Goal: Task Accomplishment & Management: Use online tool/utility

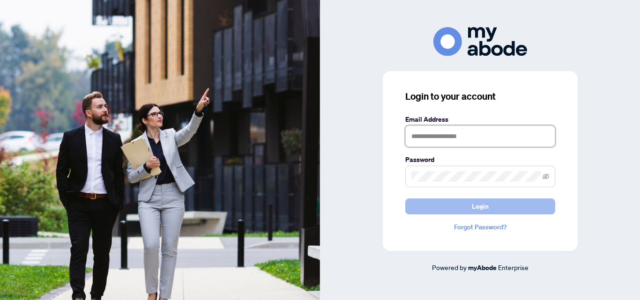
type input "**********"
click at [436, 205] on button "Login" at bounding box center [480, 207] width 150 height 16
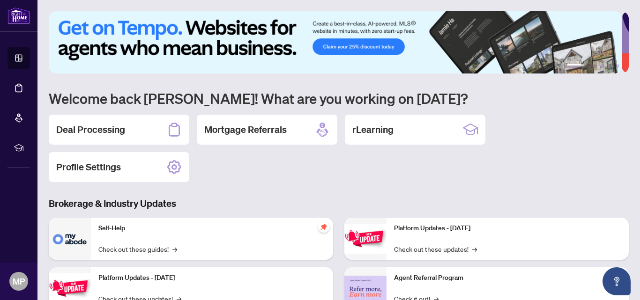
click at [436, 205] on h3 "Brokerage & Industry Updates" at bounding box center [339, 203] width 580 height 13
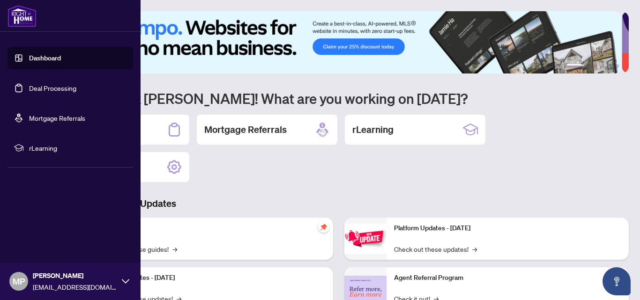
click at [29, 86] on link "Deal Processing" at bounding box center [52, 88] width 47 height 8
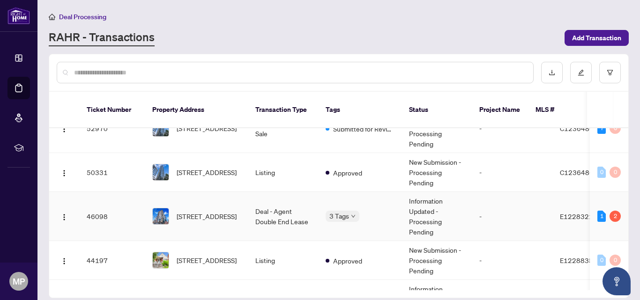
scroll to position [102, 0]
click at [284, 215] on td "Deal - Agent Double End Lease" at bounding box center [283, 216] width 70 height 49
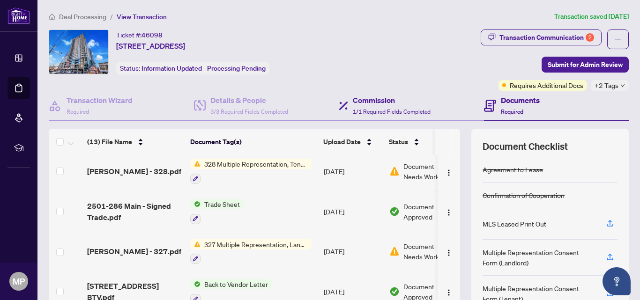
scroll to position [4, 0]
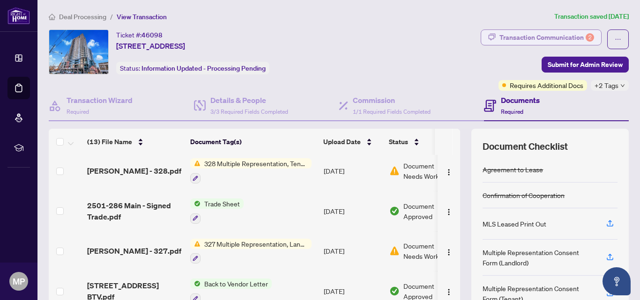
click at [533, 36] on div "Transaction Communication 2" at bounding box center [547, 37] width 95 height 15
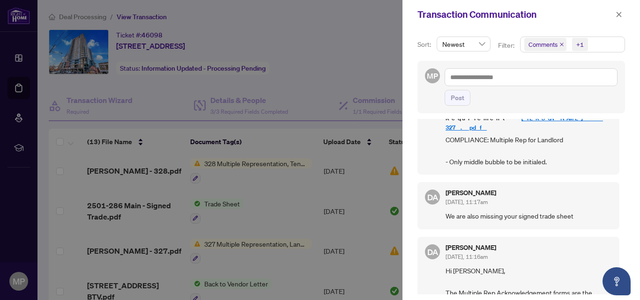
scroll to position [0, 0]
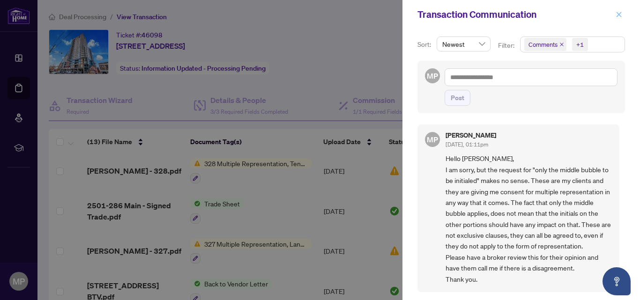
click at [621, 12] on icon "close" at bounding box center [619, 14] width 7 height 7
